Goal: Information Seeking & Learning: Learn about a topic

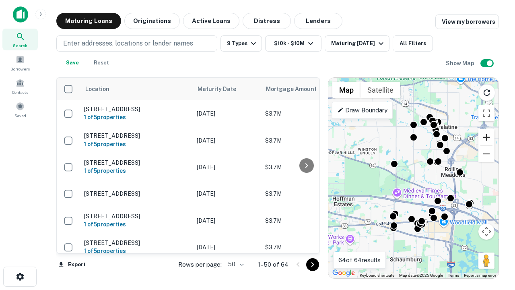
click at [487, 137] on button "Zoom in" at bounding box center [487, 137] width 16 height 16
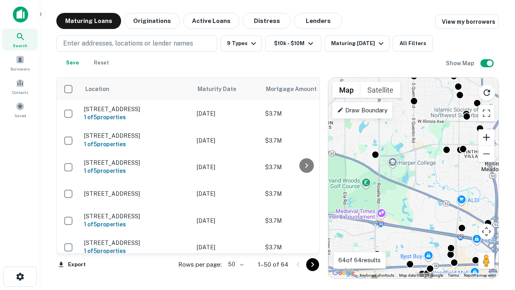
click at [487, 137] on button "Zoom in" at bounding box center [487, 137] width 16 height 16
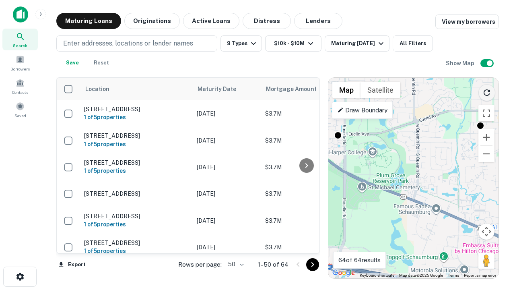
click at [487, 91] on icon "Reload search area" at bounding box center [487, 93] width 10 height 10
